Goal: Information Seeking & Learning: Learn about a topic

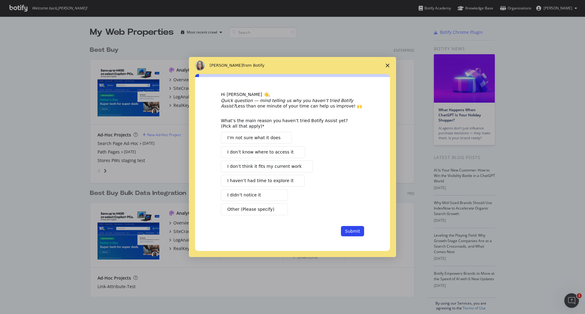
click at [388, 64] on icon "Close survey" at bounding box center [388, 66] width 4 height 4
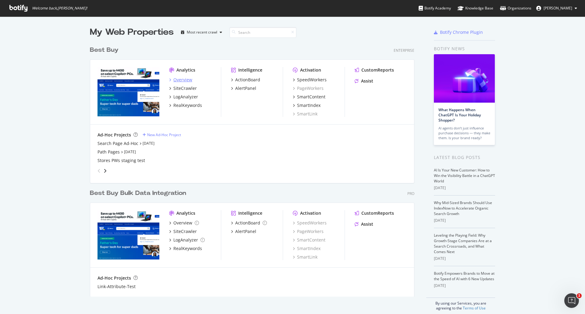
click at [179, 79] on div "Overview" at bounding box center [182, 80] width 19 height 6
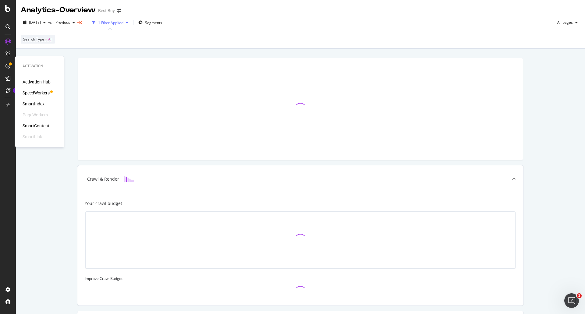
click at [27, 91] on div "SpeedWorkers" at bounding box center [36, 93] width 27 height 6
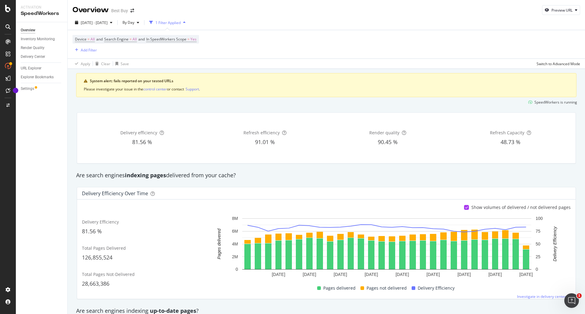
click at [181, 23] on div "1 Filter Applied" at bounding box center [167, 22] width 25 height 5
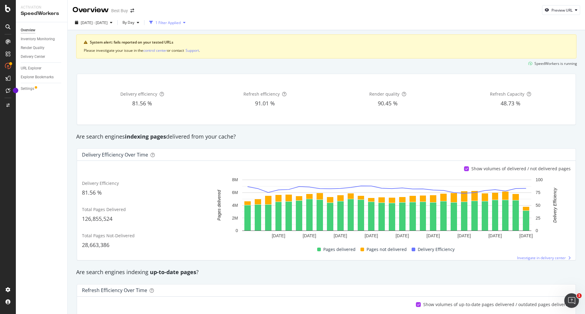
click at [181, 23] on div "1 Filter Applied" at bounding box center [167, 22] width 25 height 5
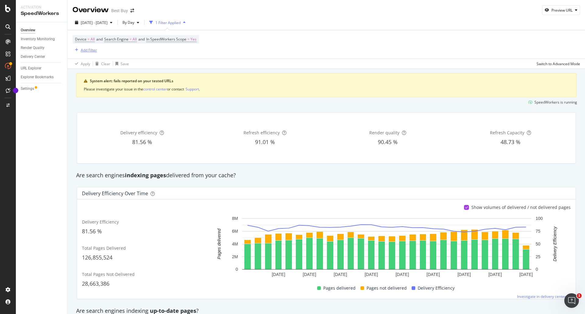
click at [91, 49] on div "Add Filter" at bounding box center [89, 50] width 16 height 5
click at [287, 53] on div "Device = All and Search Engine = All and In SpeedWorkers Scope = Yes Add Filter" at bounding box center [327, 44] width 508 height 28
click at [39, 70] on div "URL Explorer" at bounding box center [31, 68] width 21 height 6
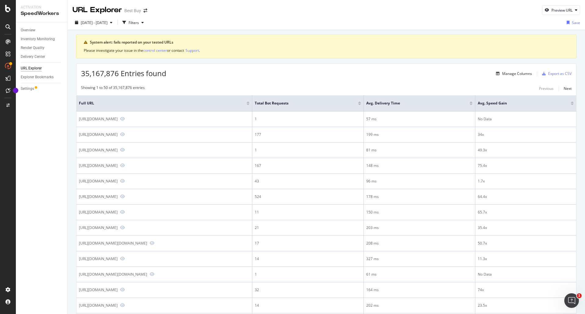
click at [351, 76] on div "35,167,876 Entries found Manage Columns Export as CSV" at bounding box center [326, 71] width 500 height 15
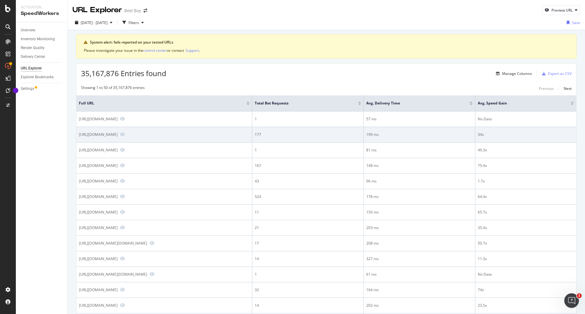
click at [118, 137] on div "[URL][DOMAIN_NAME]" at bounding box center [98, 134] width 39 height 5
click at [250, 137] on div "[URL][DOMAIN_NAME]" at bounding box center [164, 134] width 171 height 5
drag, startPoint x: 306, startPoint y: 139, endPoint x: 77, endPoint y: 140, distance: 228.9
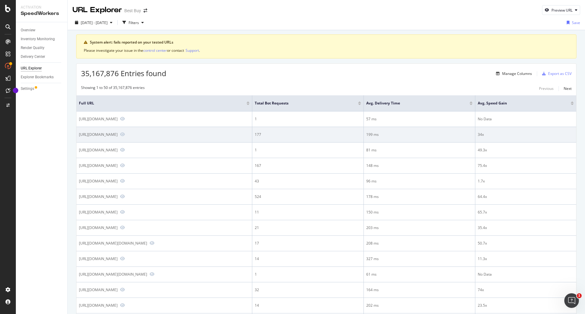
click at [77, 140] on td "[URL][DOMAIN_NAME]" at bounding box center [164, 135] width 176 height 16
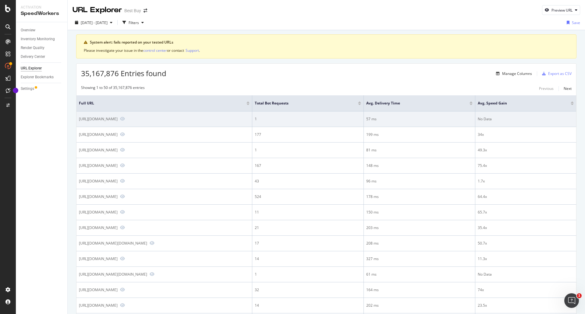
copy div "[URL][DOMAIN_NAME]"
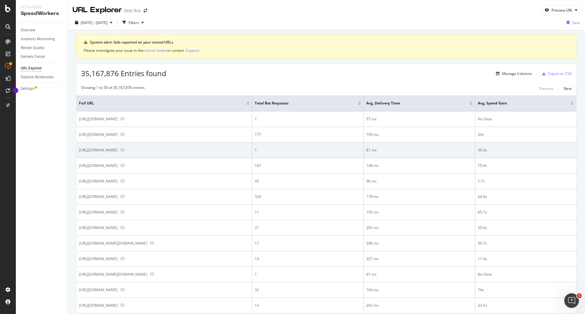
click at [118, 153] on div "[URL][DOMAIN_NAME]" at bounding box center [98, 149] width 39 height 5
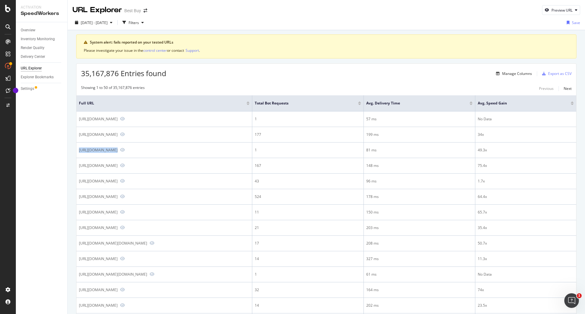
copy div "[URL][DOMAIN_NAME]"
